Goal: Find specific page/section

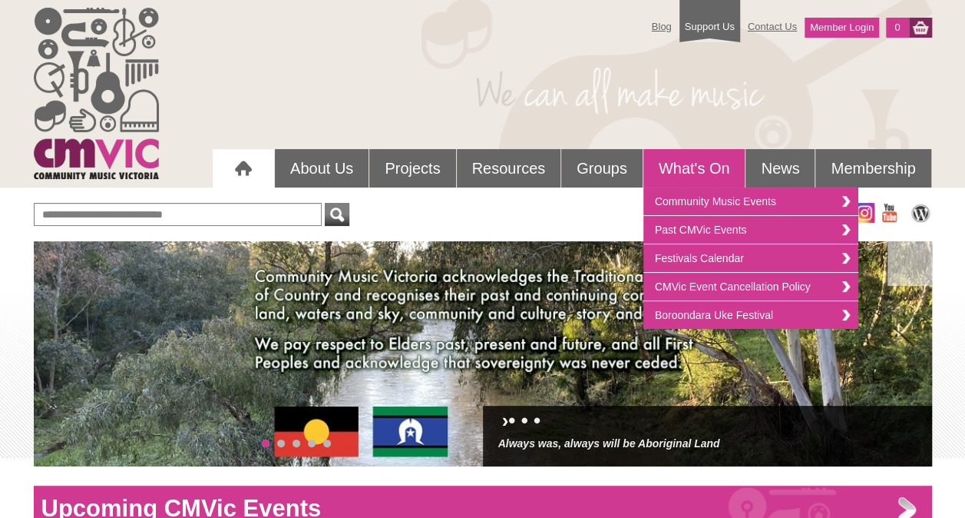
click at [710, 165] on link "What's On" at bounding box center [695, 168] width 102 height 38
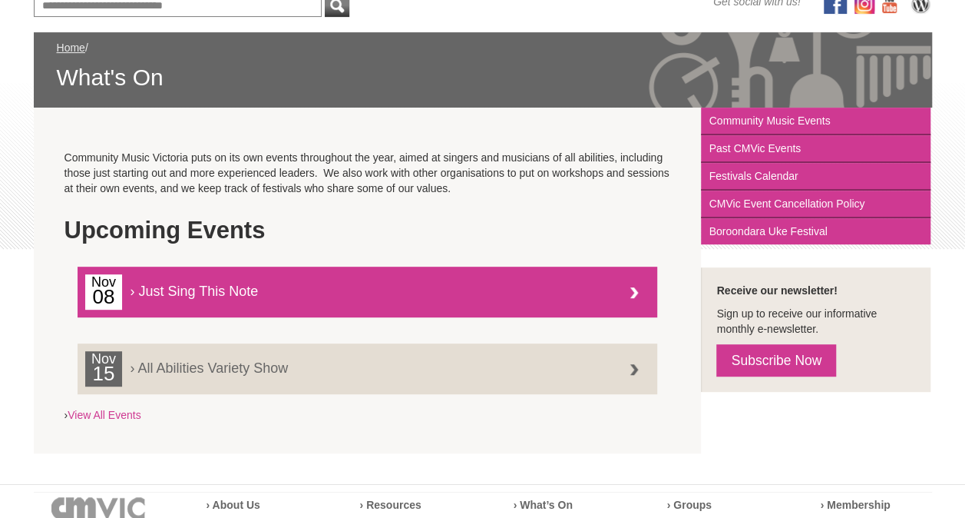
scroll to position [132, 0]
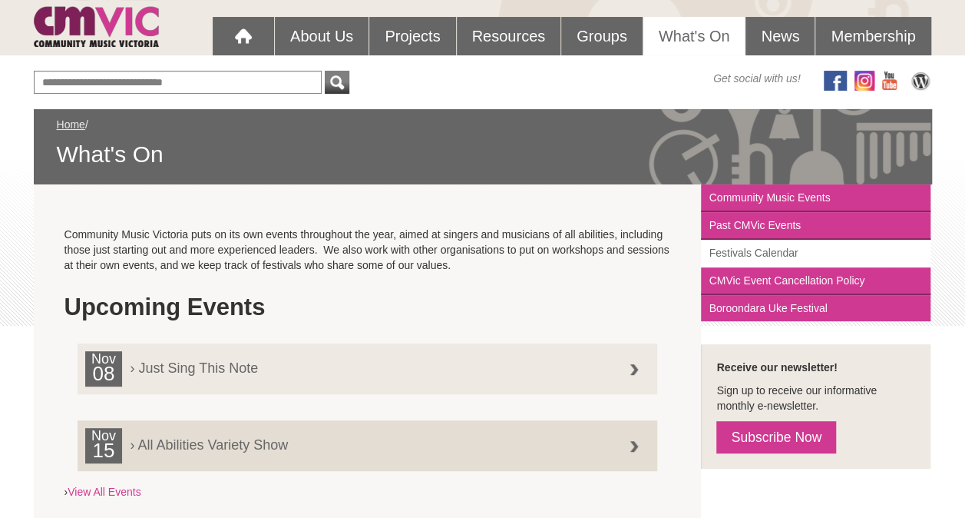
click at [750, 250] on link "Festivals Calendar" at bounding box center [816, 254] width 230 height 28
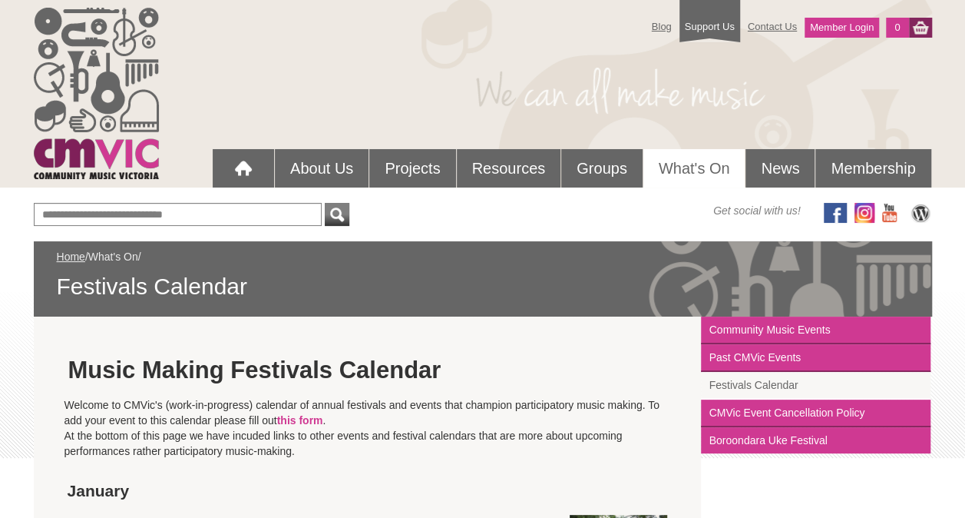
click at [123, 258] on link "What's On" at bounding box center [113, 256] width 50 height 12
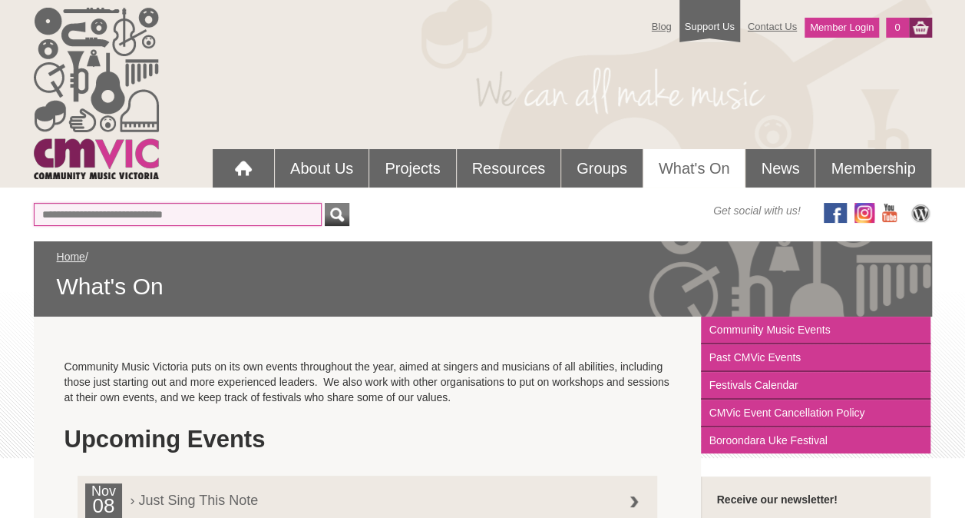
click at [191, 215] on input "text" at bounding box center [178, 214] width 288 height 23
type input "**********"
click at [325, 203] on button "submit" at bounding box center [337, 214] width 25 height 23
